Goal: Task Accomplishment & Management: Use online tool/utility

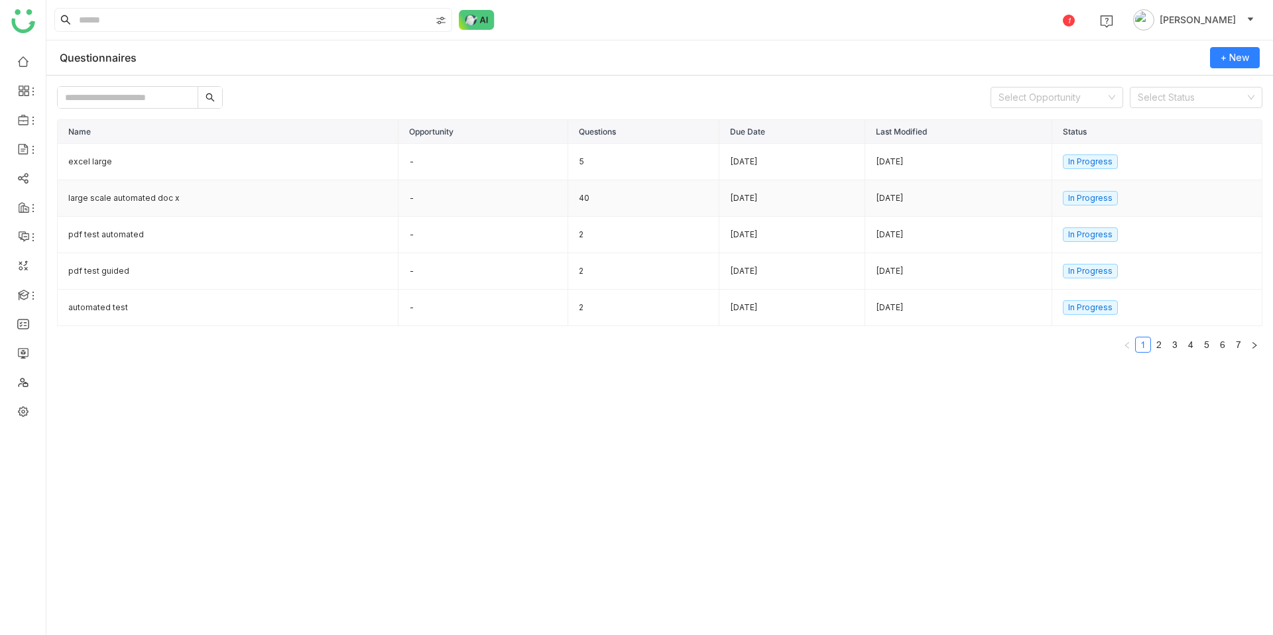
click at [138, 202] on td "large scale automated doc x" at bounding box center [228, 198] width 341 height 36
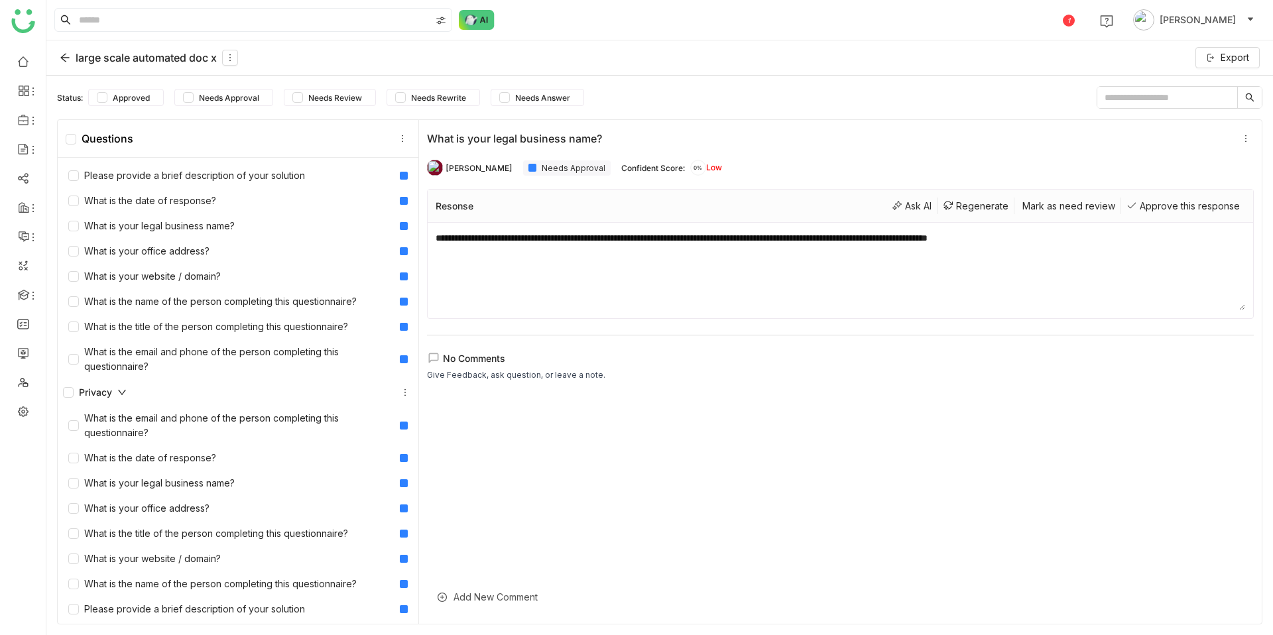
scroll to position [3, 0]
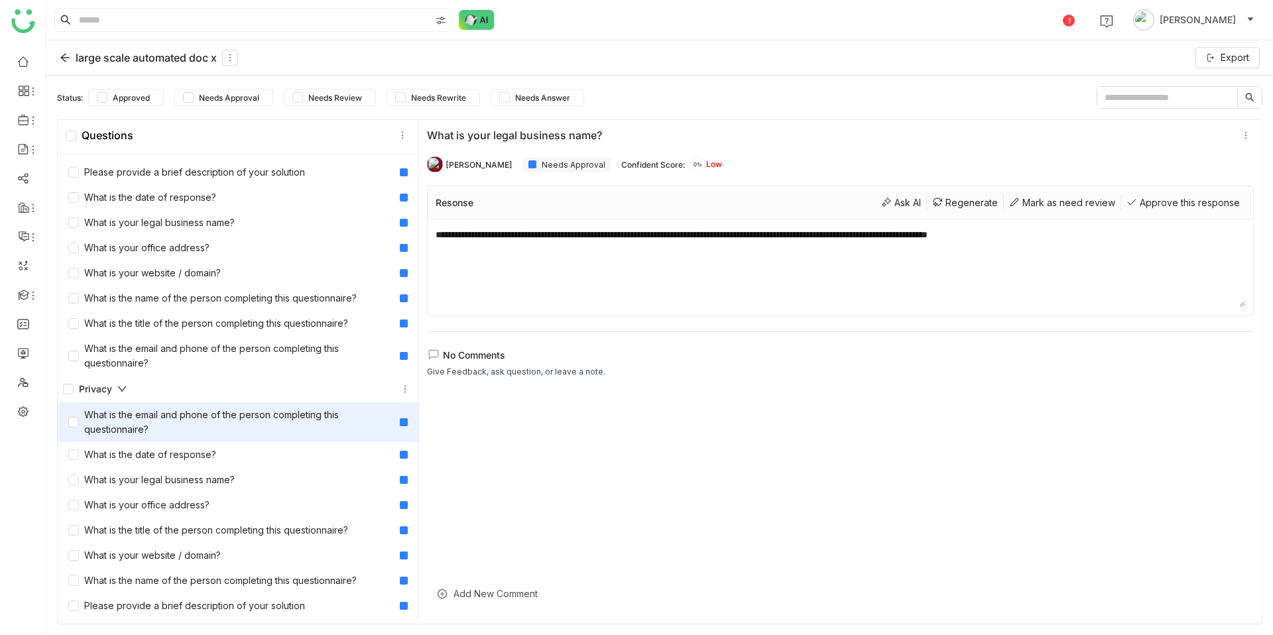
click at [204, 427] on div "What is the email and phone of the person completing this questionnaire?" at bounding box center [231, 422] width 326 height 29
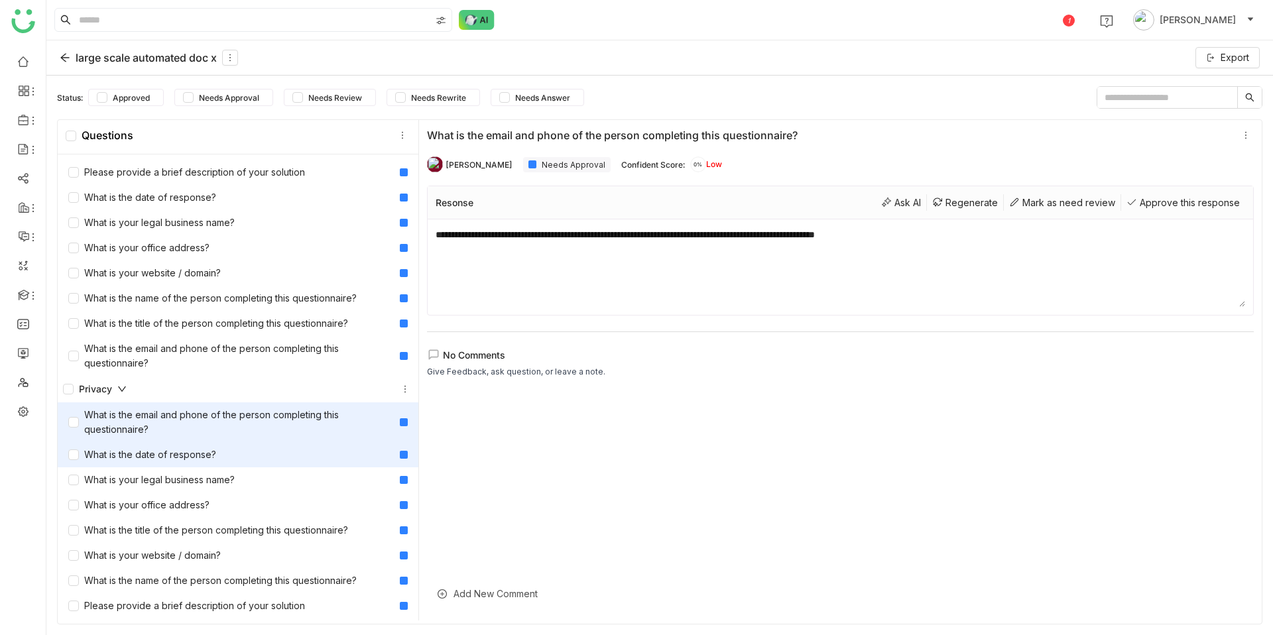
click at [208, 456] on div "What is the date of response?" at bounding box center [142, 455] width 148 height 15
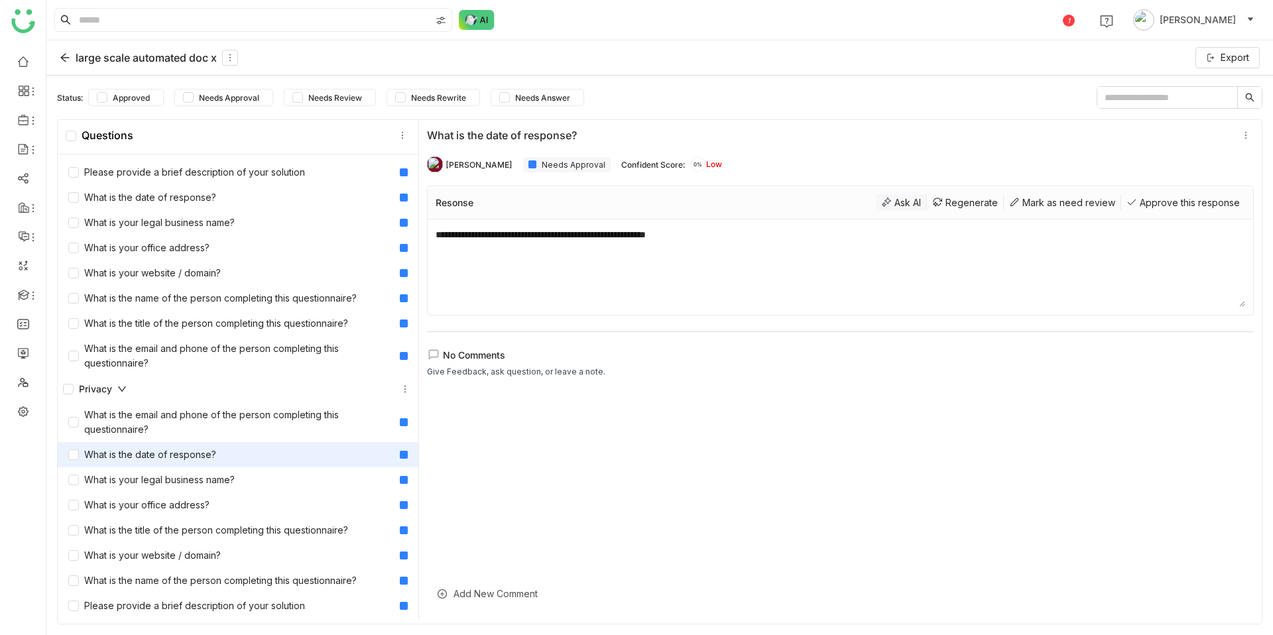
click at [894, 194] on div "Ask AI" at bounding box center [901, 202] width 51 height 17
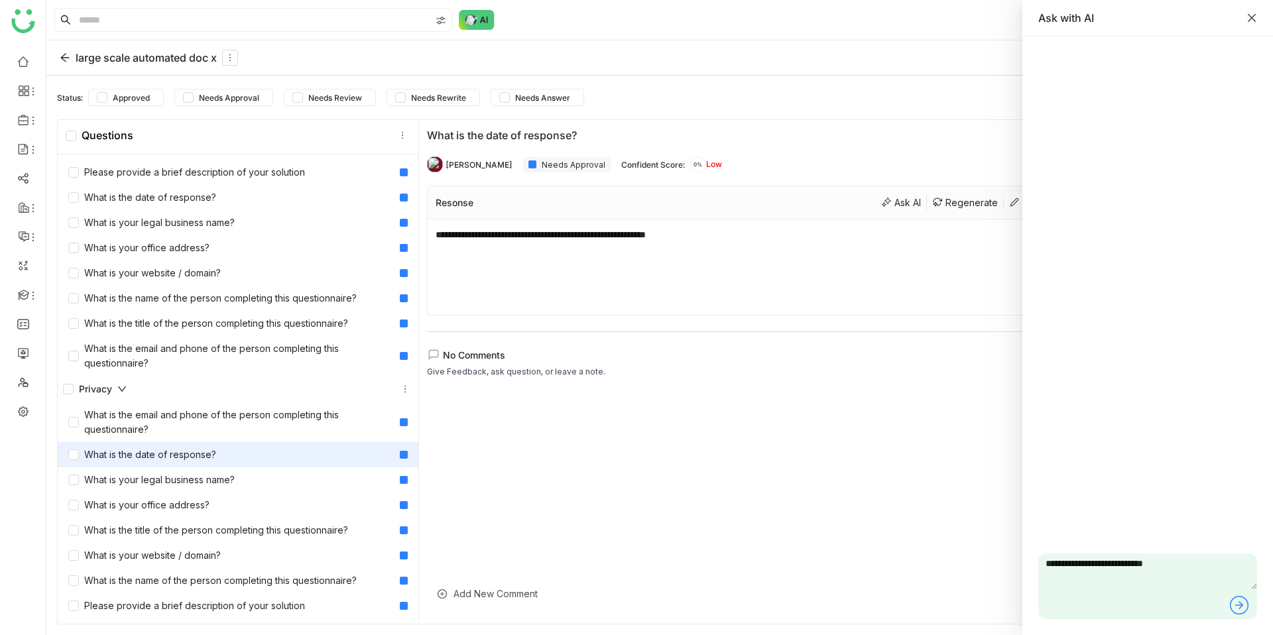
click at [1246, 21] on icon "Close" at bounding box center [1251, 18] width 11 height 11
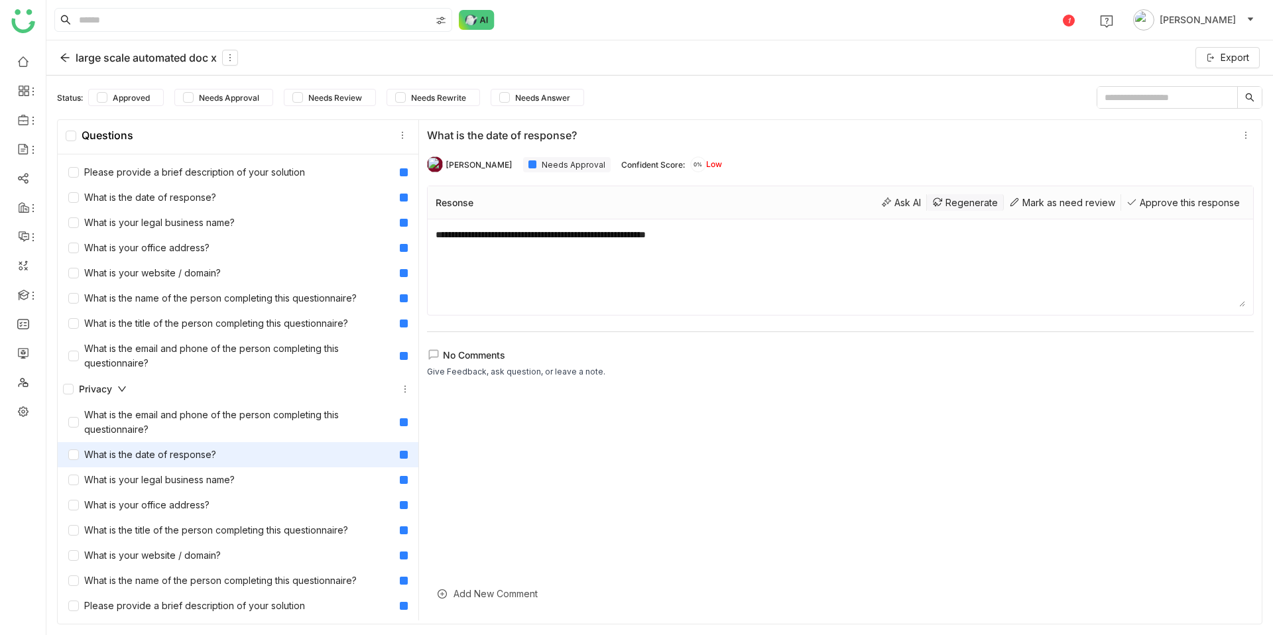
click at [987, 207] on div "Regenerate" at bounding box center [965, 202] width 77 height 17
click at [1016, 149] on div "**********" at bounding box center [840, 369] width 843 height 504
click at [1059, 204] on div "Mark as need review" at bounding box center [1062, 202] width 117 height 17
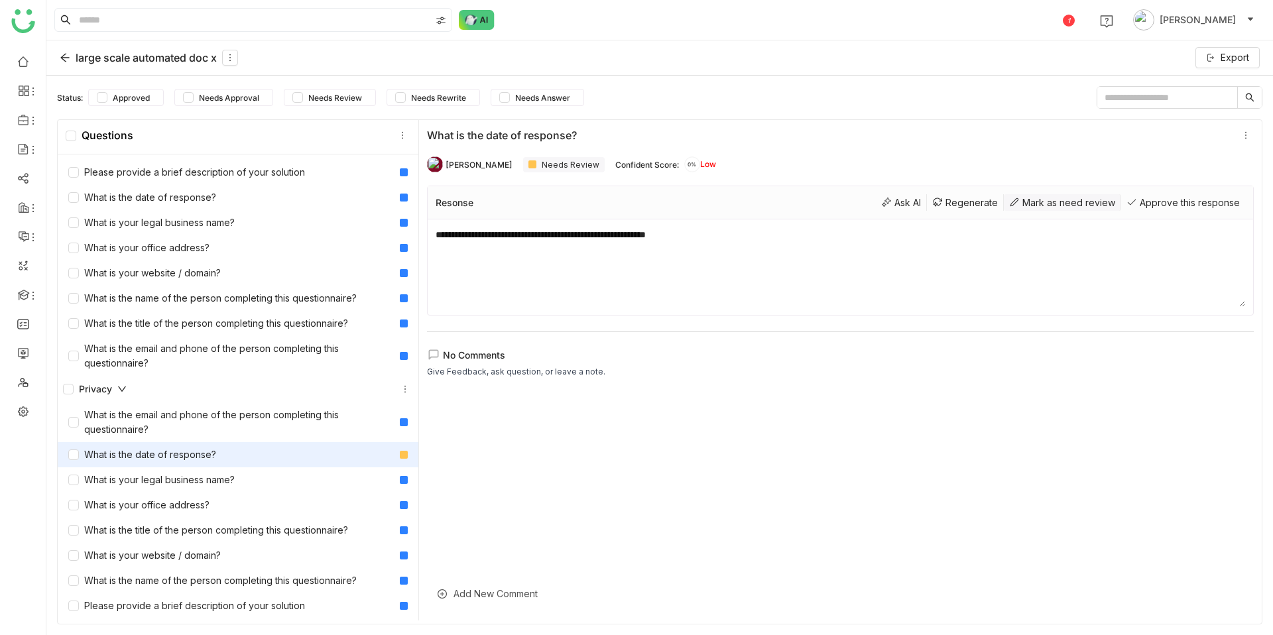
click at [1059, 204] on div "Mark as need review" at bounding box center [1062, 202] width 117 height 17
click at [1165, 197] on div "Approve this response" at bounding box center [1183, 202] width 124 height 17
click at [1171, 206] on div "Approve this response" at bounding box center [1183, 202] width 124 height 17
click at [705, 484] on div at bounding box center [840, 505] width 827 height 229
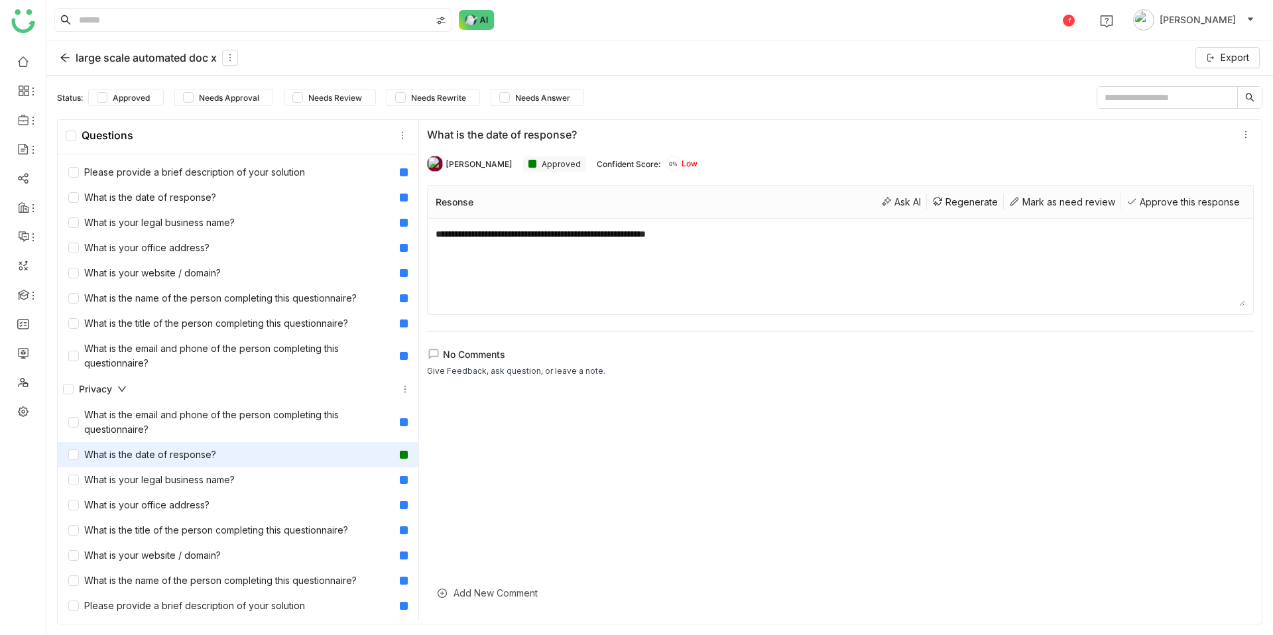
click at [469, 365] on div "Give Feedback, ask question, or leave a note." at bounding box center [516, 371] width 178 height 13
click at [442, 594] on icon at bounding box center [442, 593] width 4 height 4
click at [467, 564] on div at bounding box center [840, 562] width 827 height 40
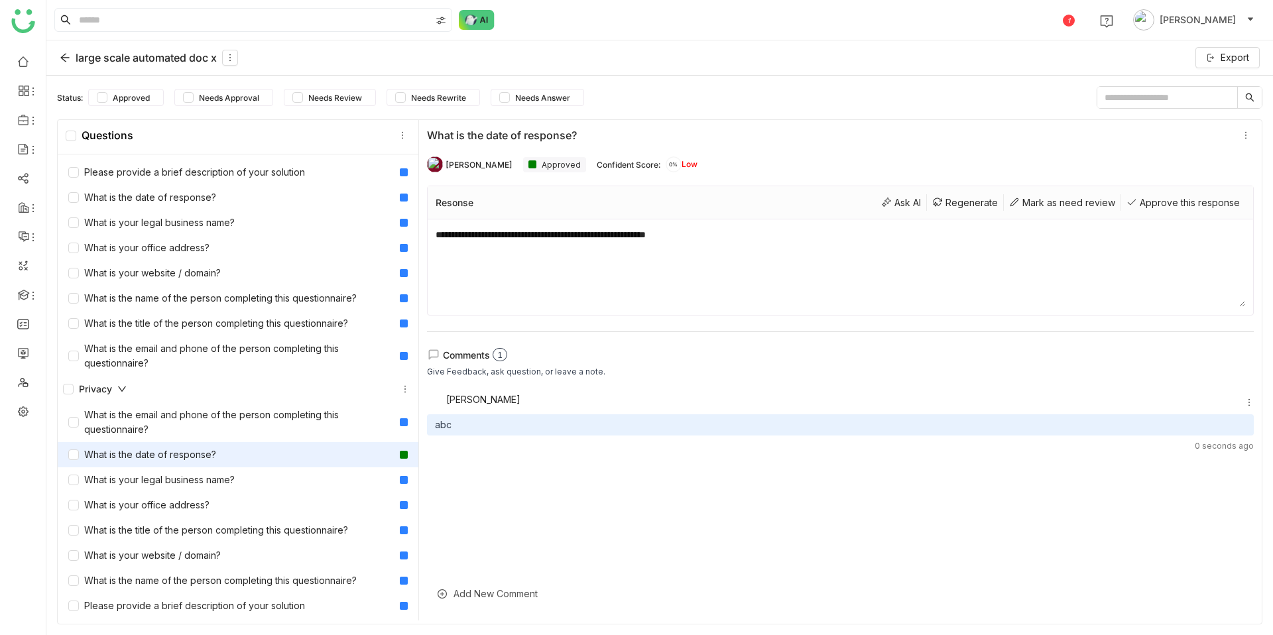
click at [516, 598] on div "Add New Comment" at bounding box center [840, 593] width 827 height 32
click at [206, 484] on div "What is your legal business name?" at bounding box center [151, 480] width 166 height 15
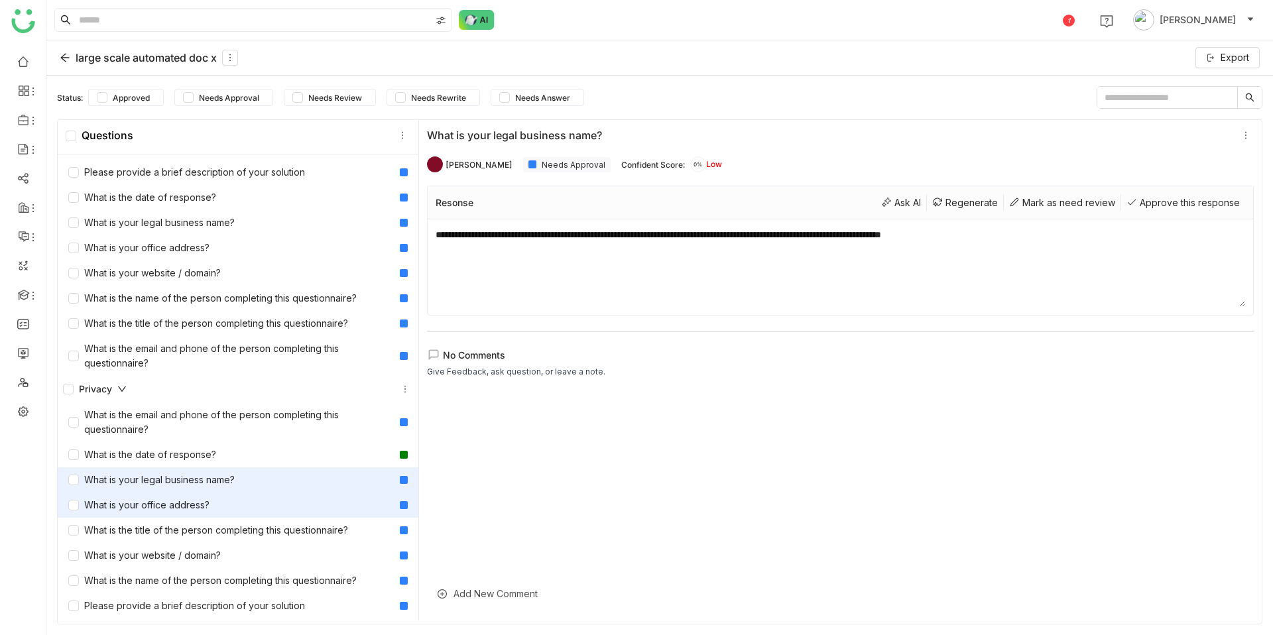
click at [206, 511] on div "What is your office address?" at bounding box center [138, 505] width 141 height 15
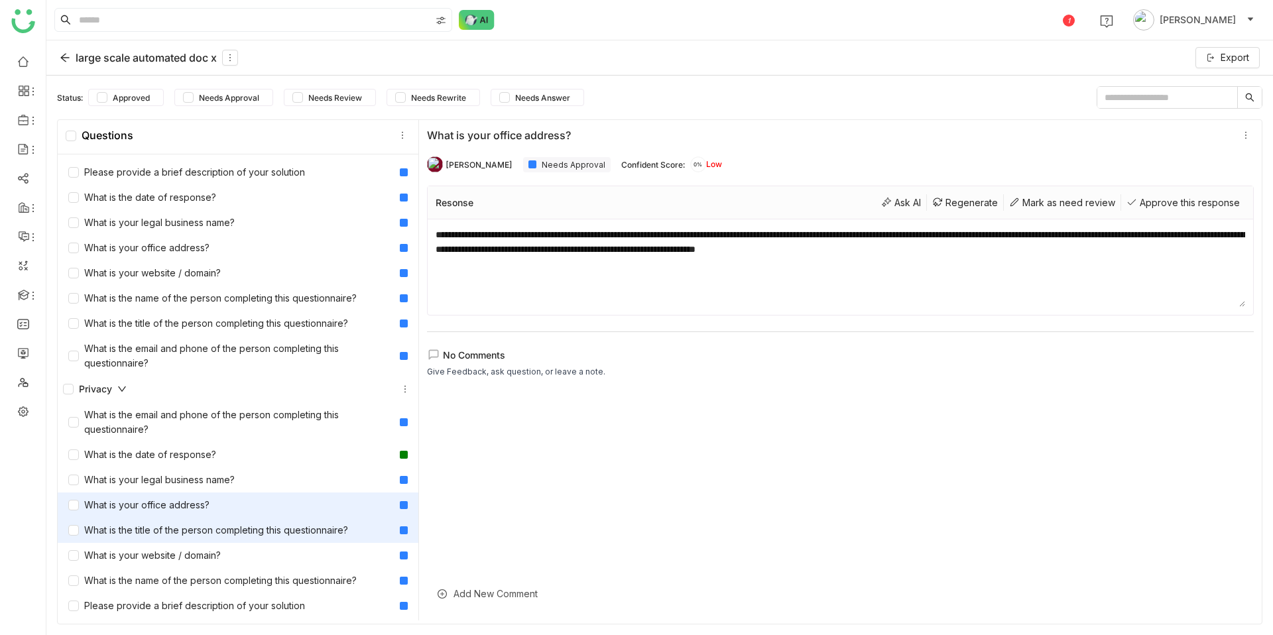
click at [209, 528] on div "What is the title of the person completing this questionnaire?" at bounding box center [208, 530] width 280 height 15
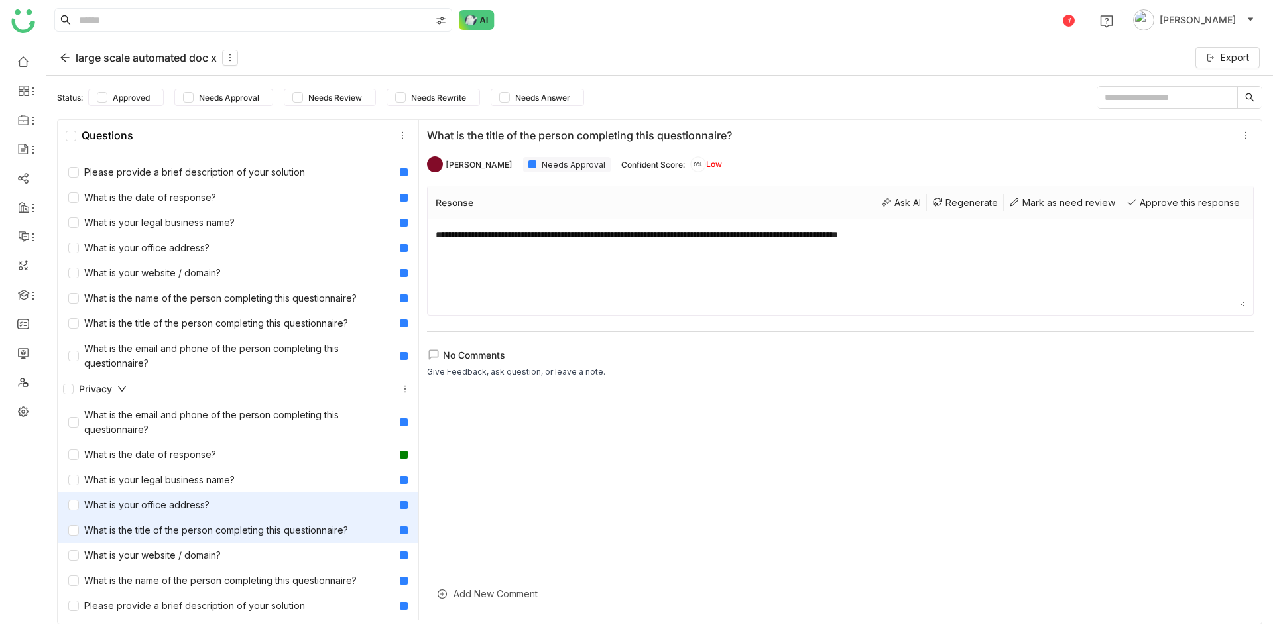
click at [200, 511] on div "What is your office address?" at bounding box center [138, 505] width 141 height 15
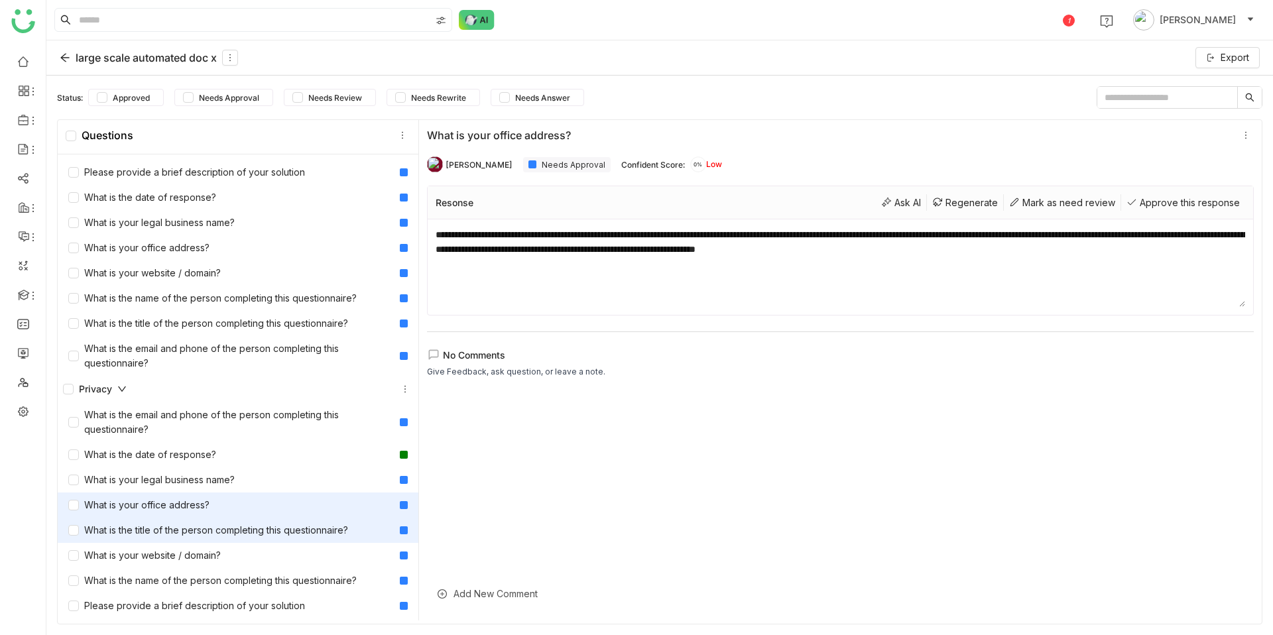
click at [204, 518] on div "What is the title of the person completing this questionnaire?" at bounding box center [238, 530] width 361 height 25
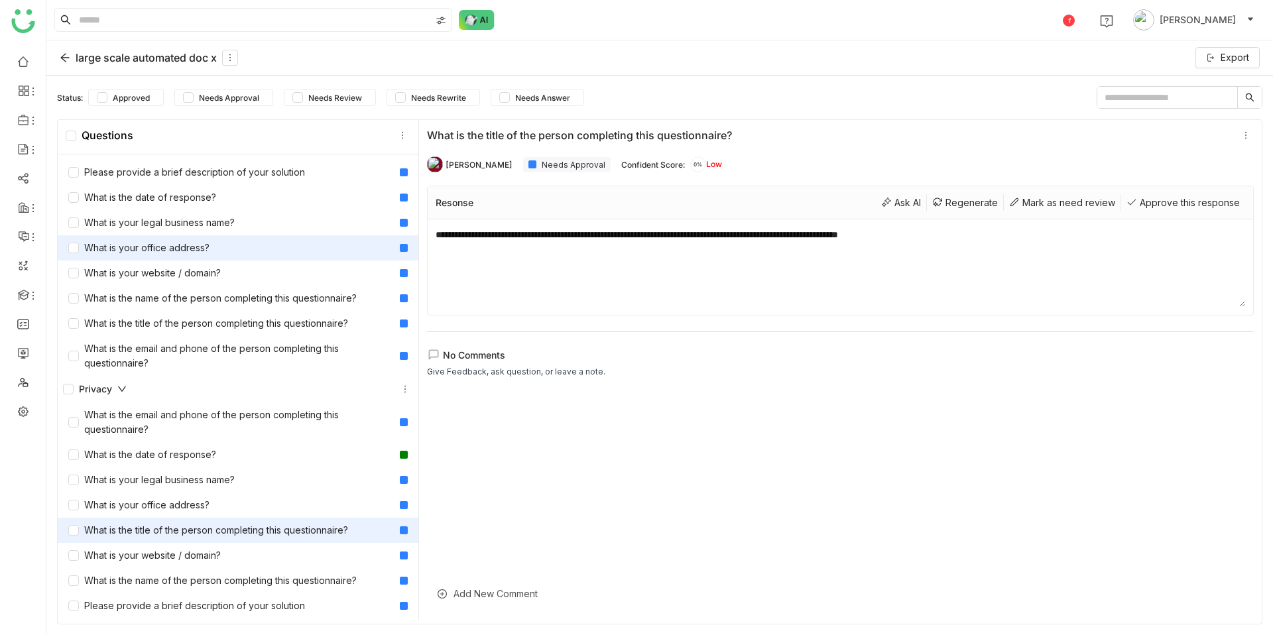
click at [176, 241] on div "What is your office address?" at bounding box center [138, 248] width 141 height 15
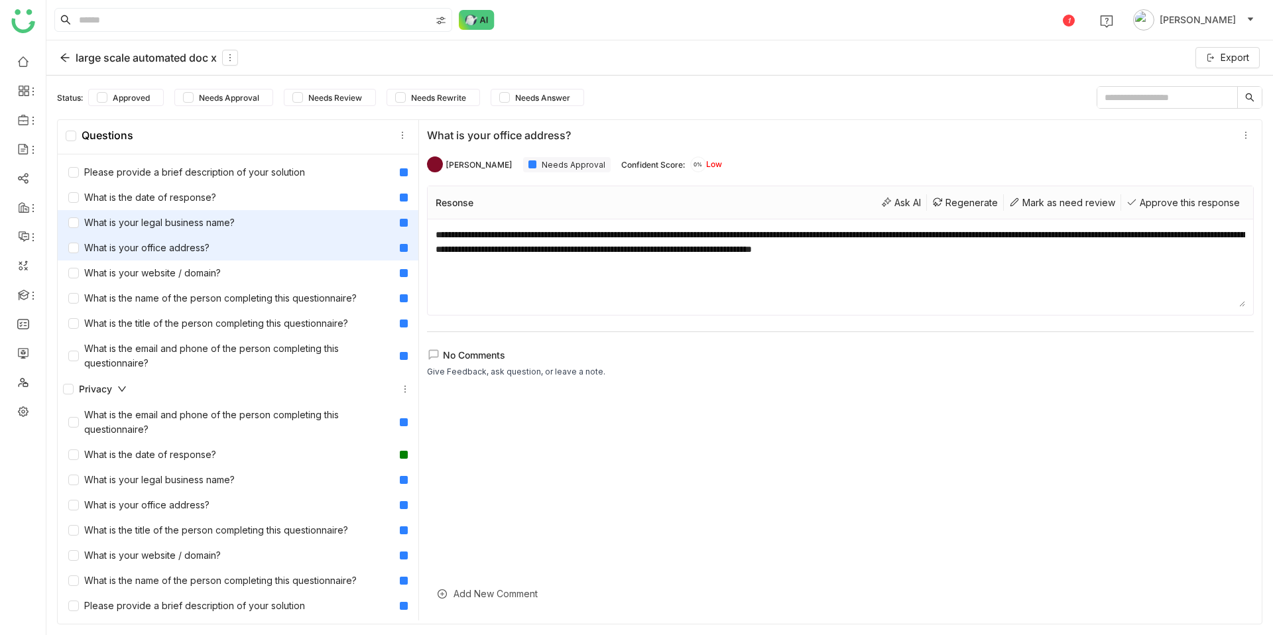
click at [186, 218] on div "What is your legal business name?" at bounding box center [151, 222] width 166 height 15
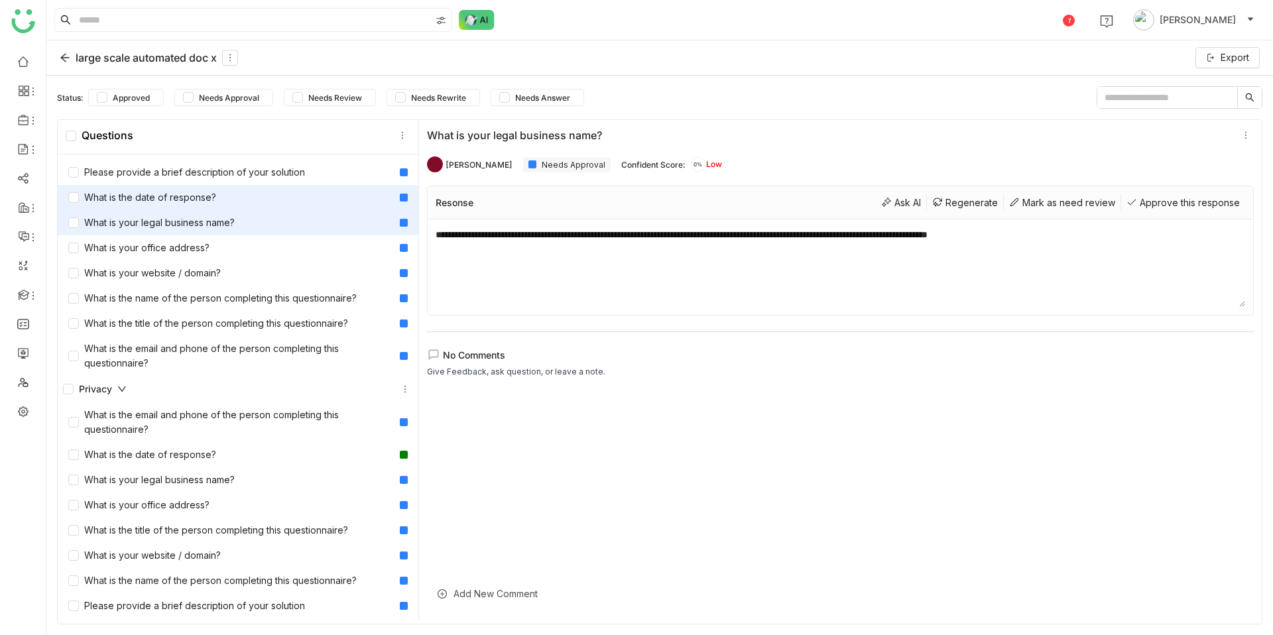
click at [184, 198] on div "What is the date of response?" at bounding box center [142, 197] width 148 height 15
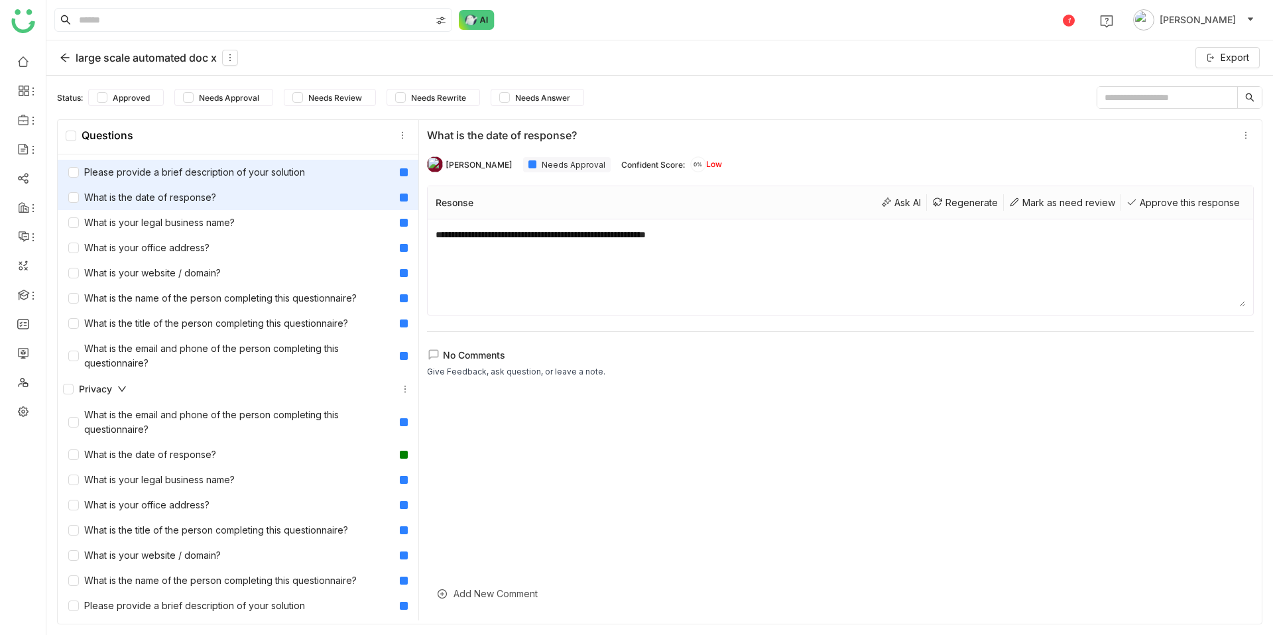
click at [190, 169] on div "Please provide a brief description of your solution" at bounding box center [186, 172] width 237 height 15
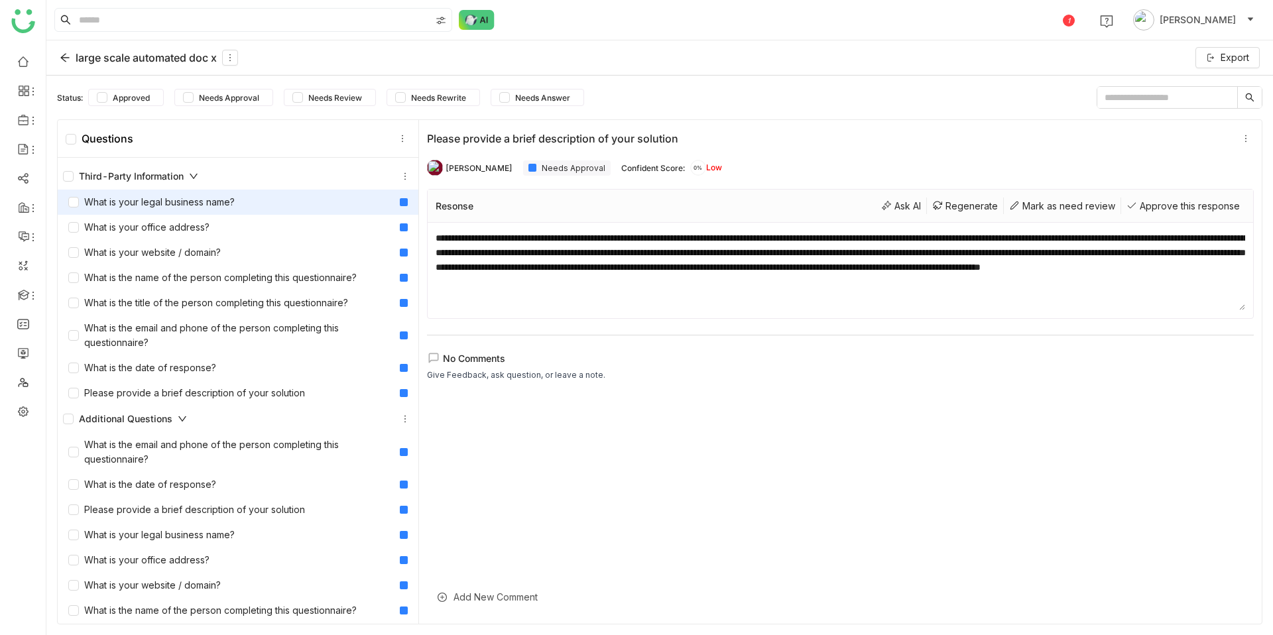
click at [188, 206] on div "What is your legal business name?" at bounding box center [151, 202] width 166 height 15
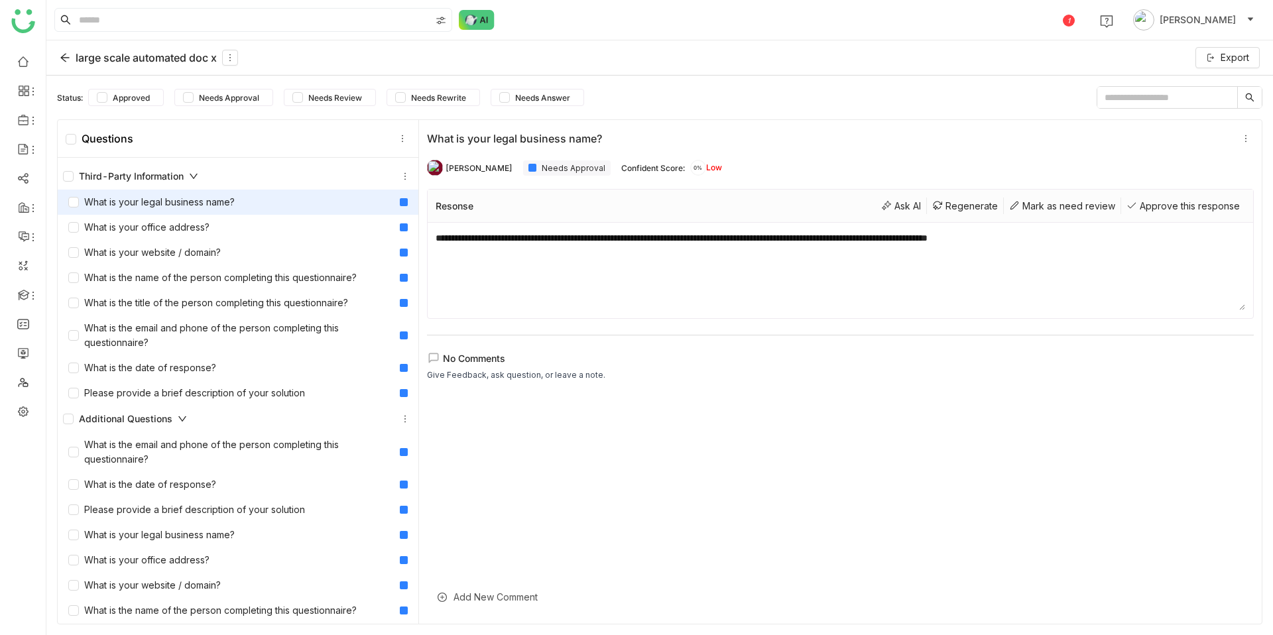
click at [66, 65] on div "large scale automated doc x" at bounding box center [149, 58] width 178 height 16
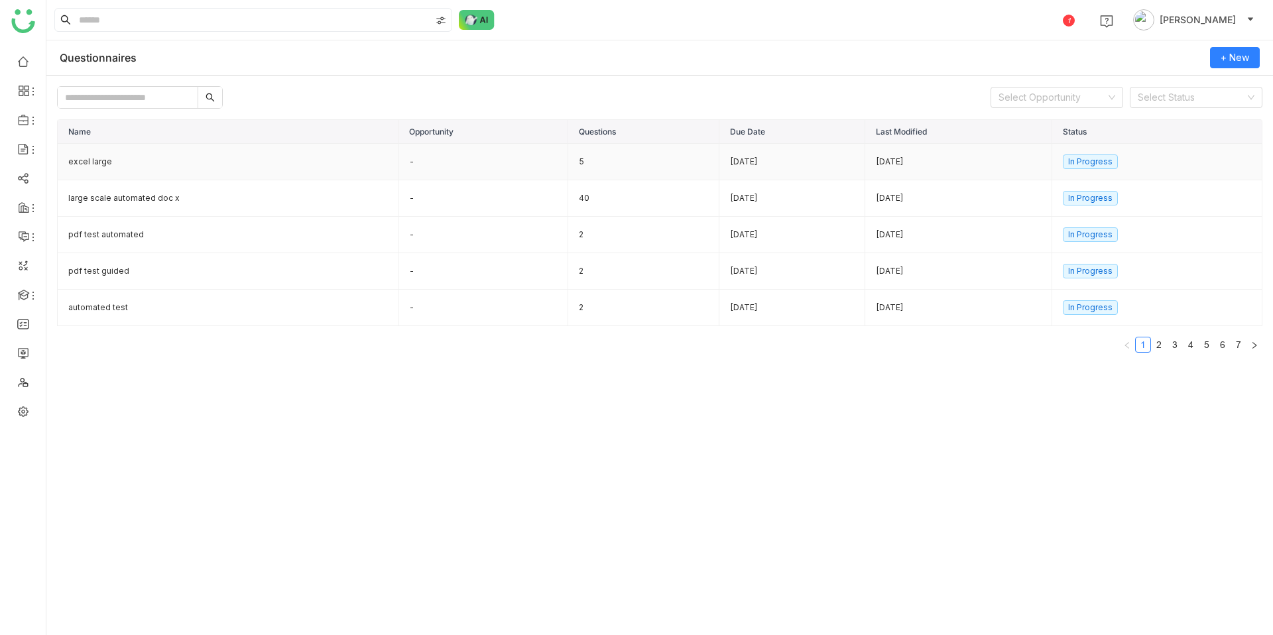
click at [97, 164] on td "excel large" at bounding box center [228, 162] width 341 height 36
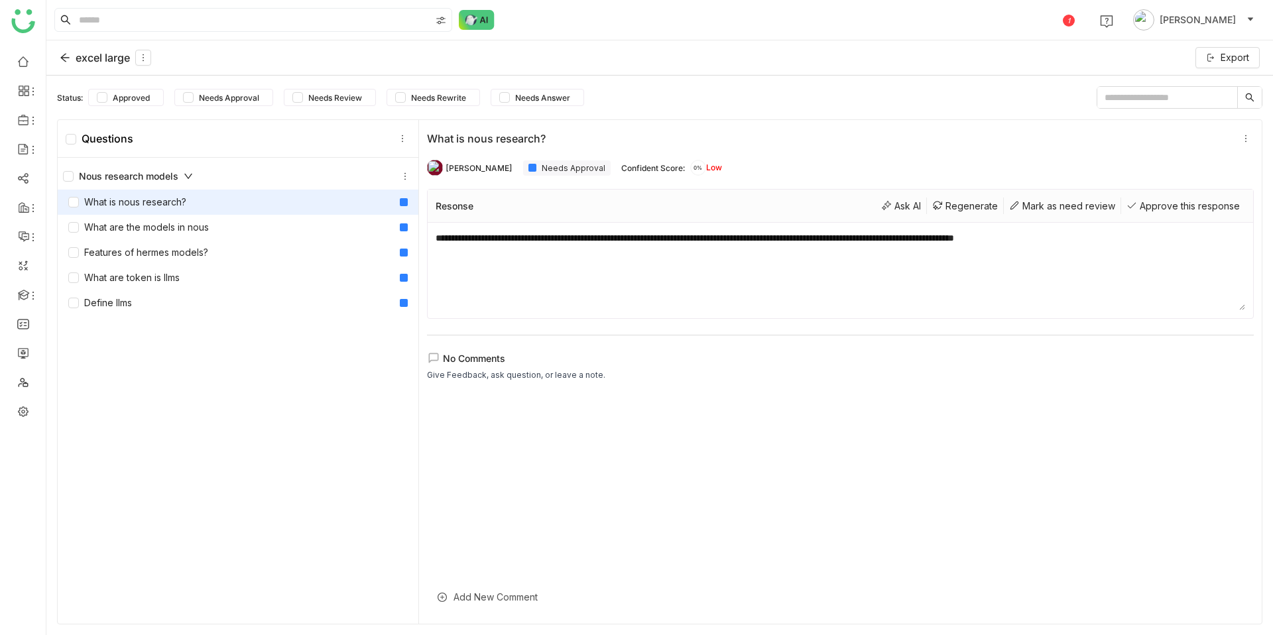
click at [61, 58] on icon at bounding box center [65, 57] width 11 height 11
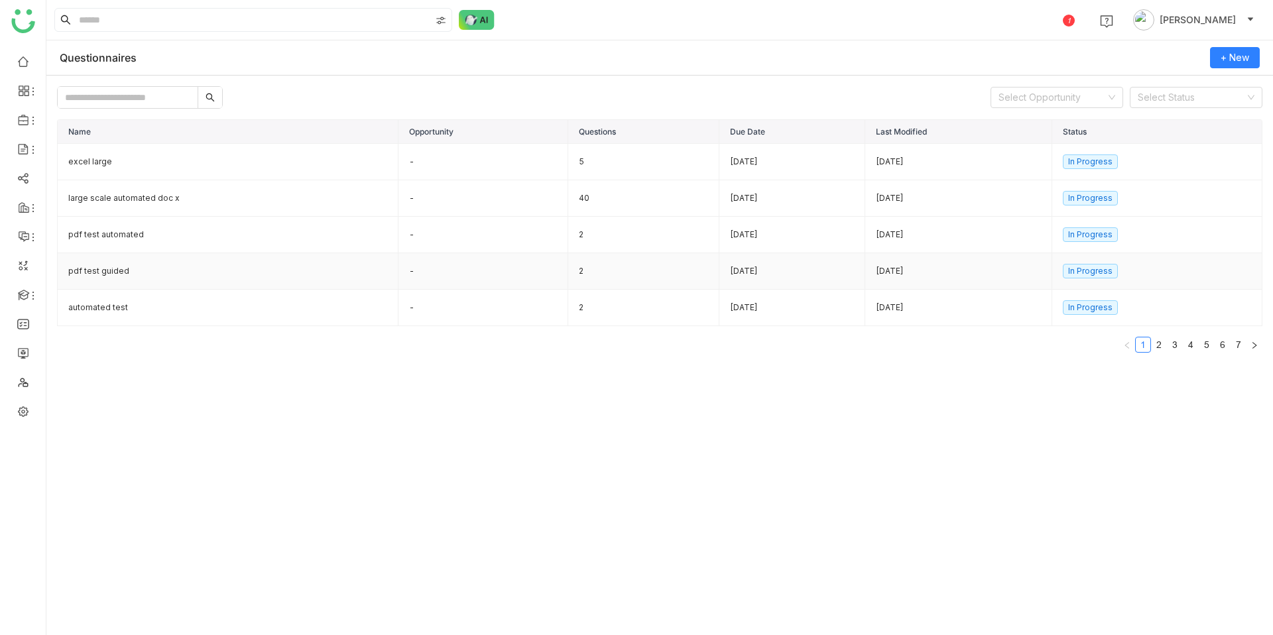
click at [109, 270] on td "pdf test guided" at bounding box center [228, 271] width 341 height 36
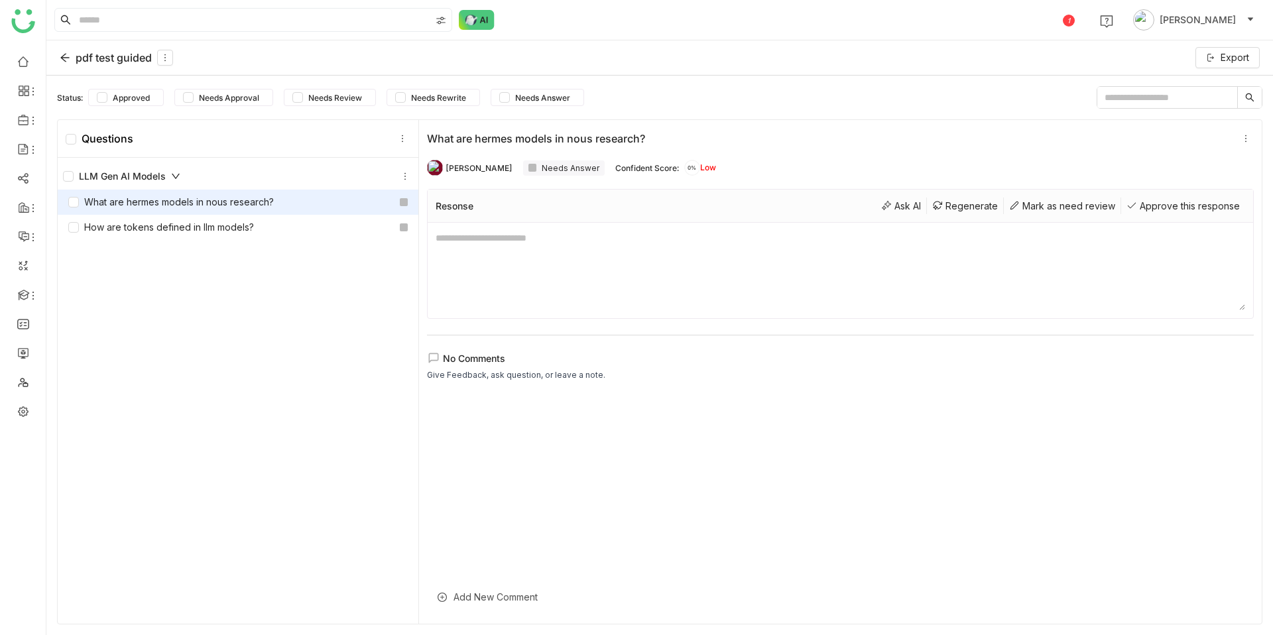
click at [76, 172] on div "LLM Gen AI Models" at bounding box center [121, 176] width 117 height 15
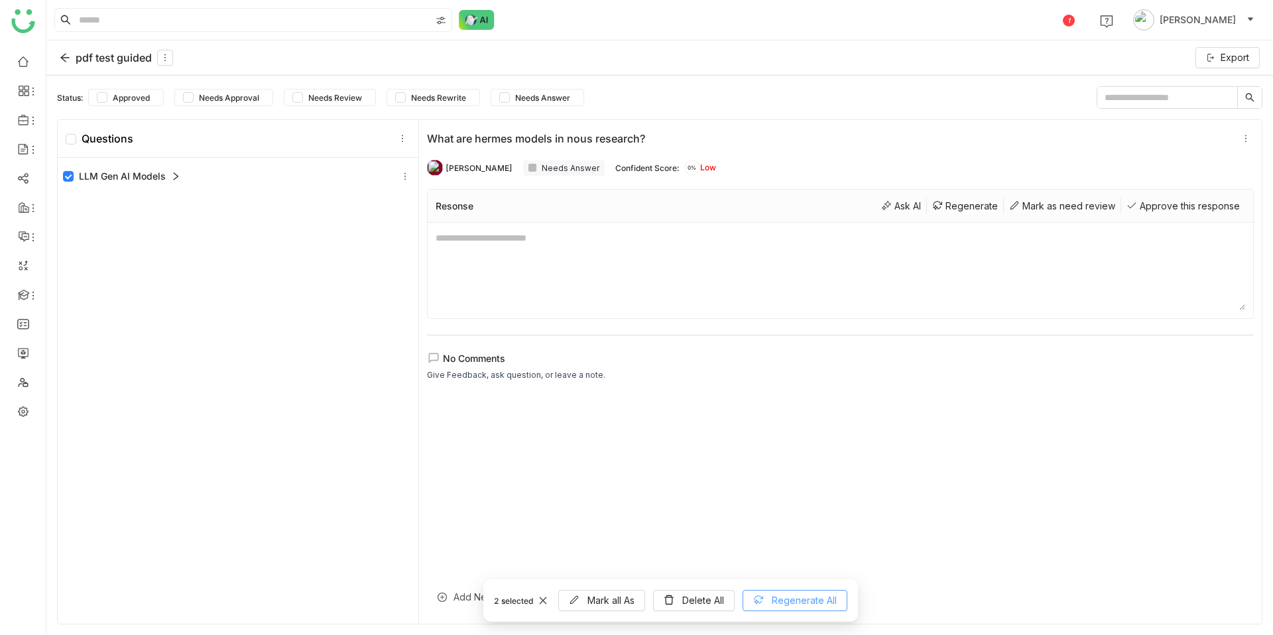
click at [811, 609] on button "Regenerate All" at bounding box center [795, 600] width 105 height 21
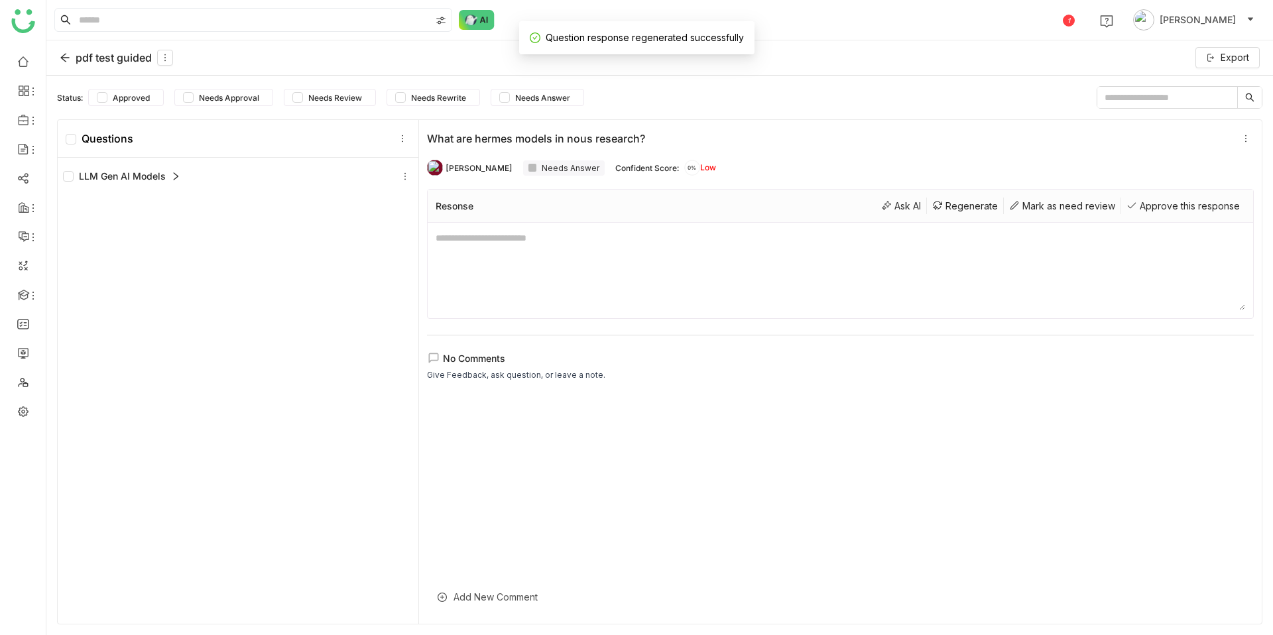
click at [664, 42] on span "Question response regenerated successfully" at bounding box center [645, 37] width 198 height 11
click at [66, 56] on icon at bounding box center [65, 57] width 11 height 11
